Goal: Information Seeking & Learning: Learn about a topic

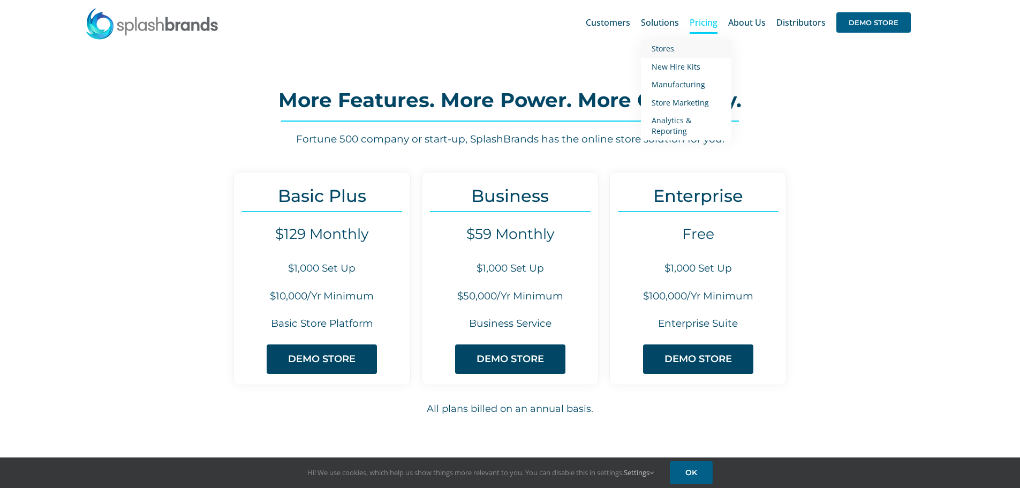
click at [661, 46] on span "Stores" at bounding box center [663, 48] width 22 height 10
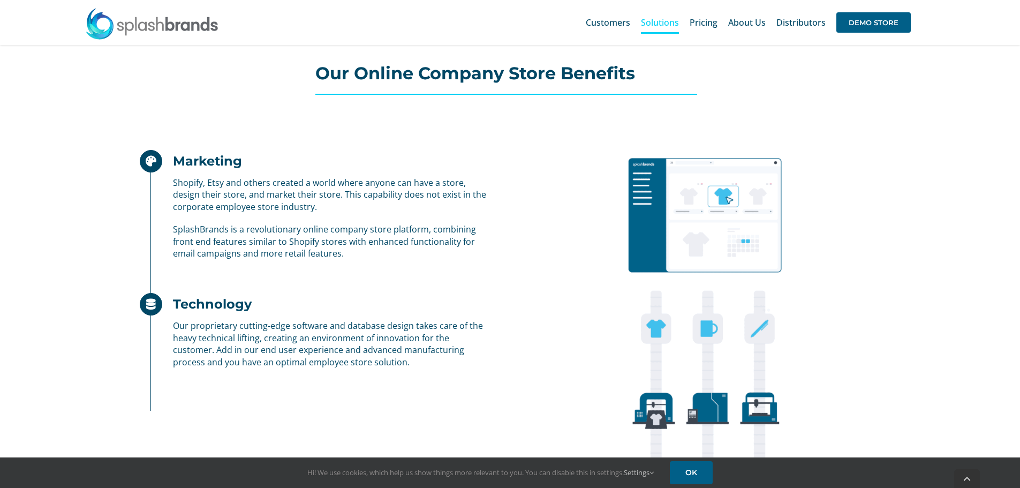
scroll to position [619, 0]
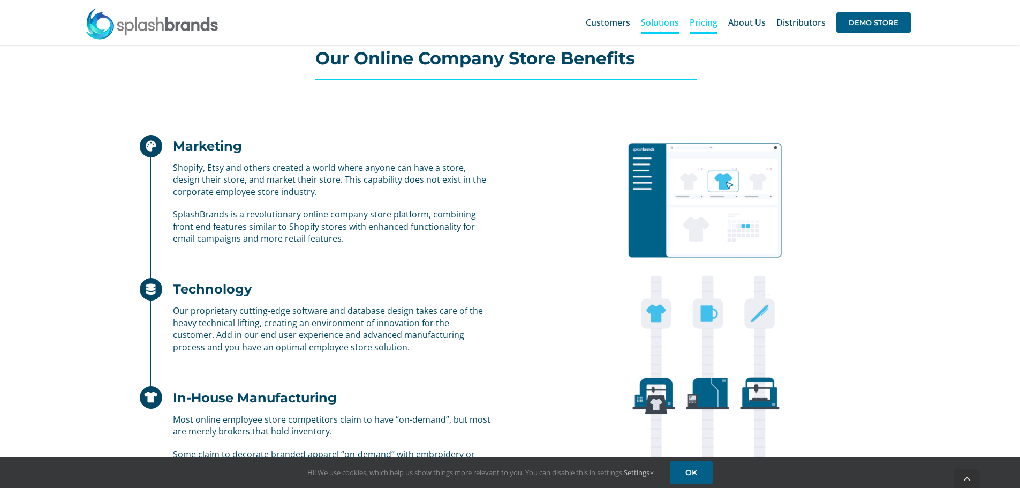
click at [701, 21] on span "Pricing" at bounding box center [704, 22] width 28 height 9
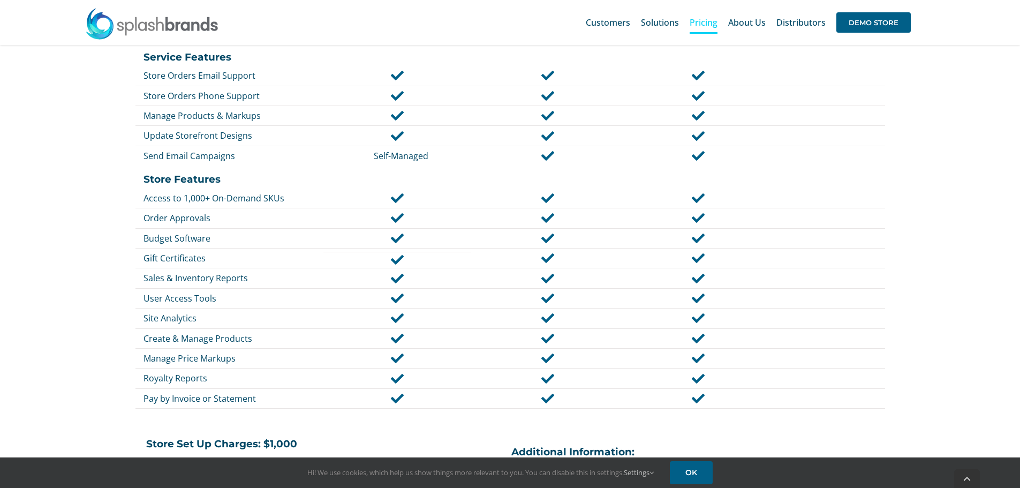
scroll to position [593, 0]
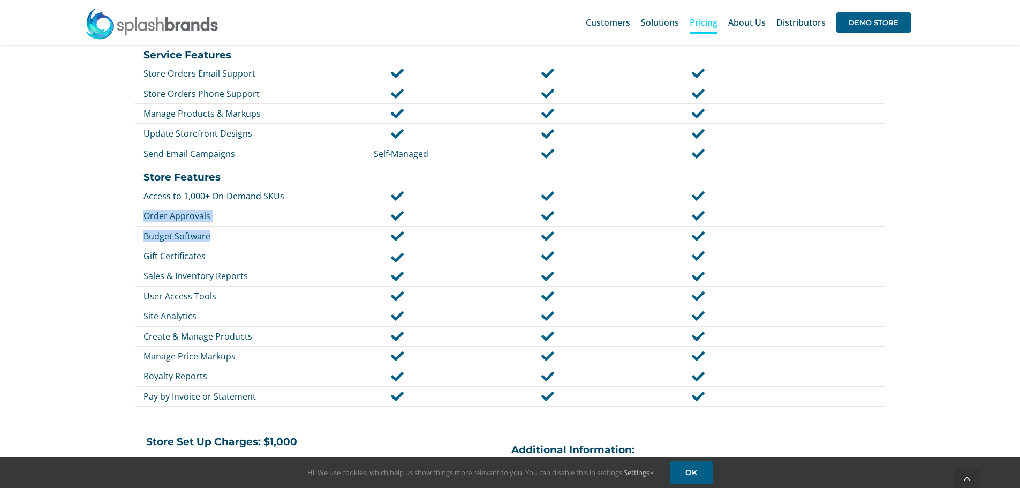
drag, startPoint x: 1019, startPoint y: 248, endPoint x: 1028, endPoint y: 209, distance: 40.0
click at [1020, 209] on html "Skip to content Search for: * Customers Solutions Stores New Hire Kits Manufact…" at bounding box center [510, 254] width 1020 height 1695
click at [666, 48] on span "Stores" at bounding box center [663, 48] width 22 height 10
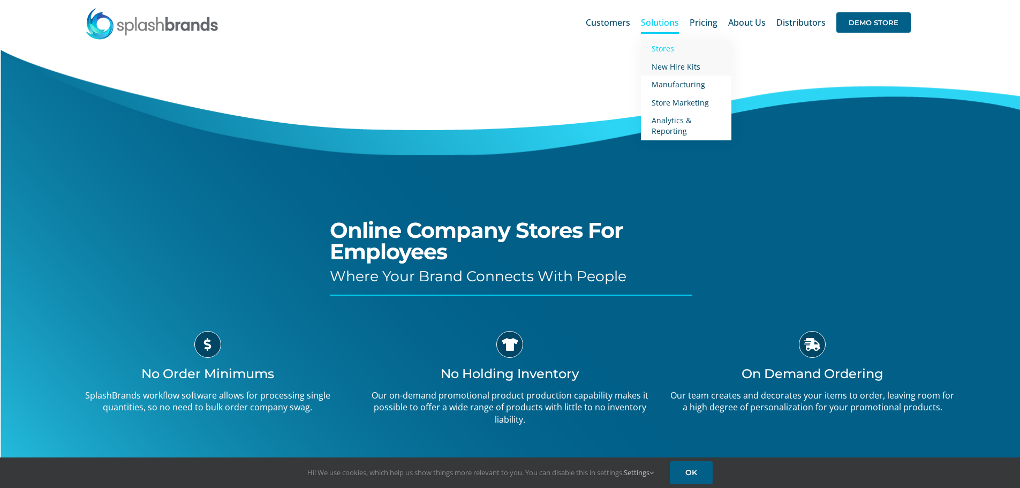
click at [679, 67] on span "New Hire Kits" at bounding box center [676, 67] width 49 height 10
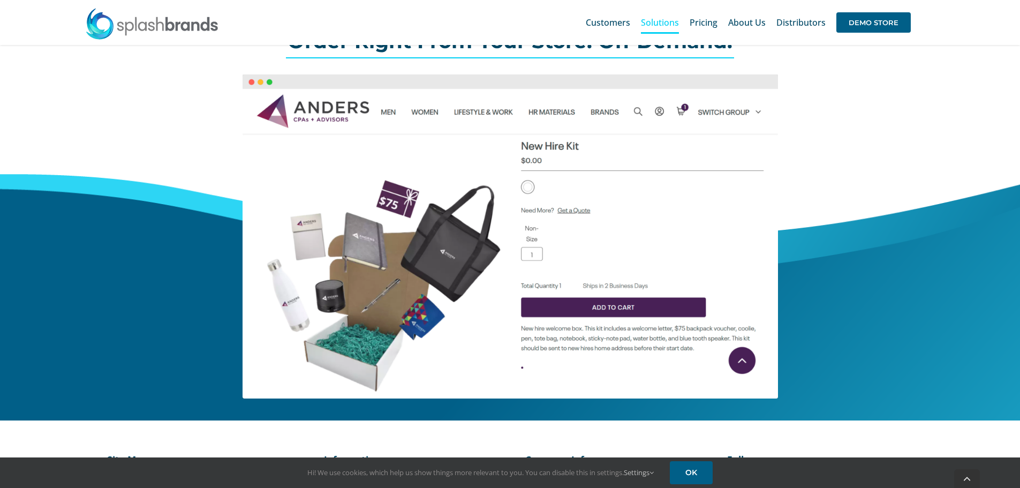
scroll to position [493, 0]
